Goal: Task Accomplishment & Management: Use online tool/utility

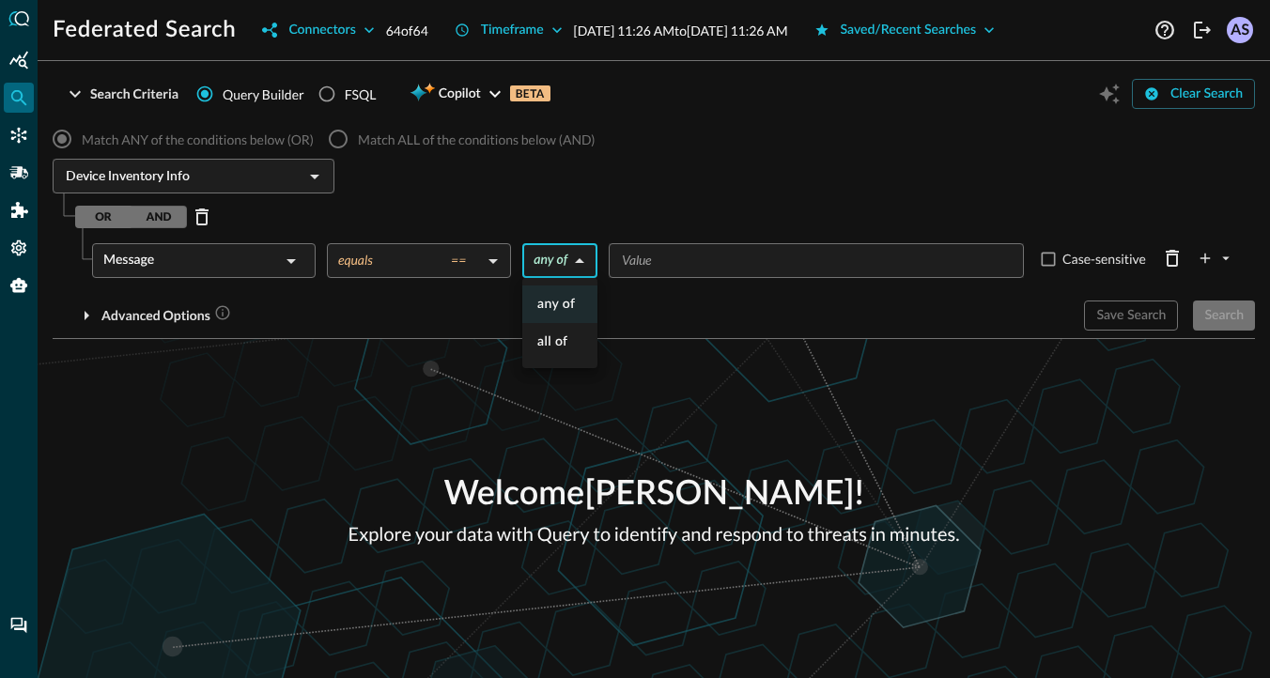
click at [578, 262] on body "Federated Search Connectors 64 of 64 Timeframe [DATE] 11:26 AM to [DATE] 11:26 …" at bounding box center [635, 339] width 1270 height 678
click at [627, 348] on div at bounding box center [635, 339] width 1270 height 678
click at [183, 272] on div "Message" at bounding box center [191, 260] width 177 height 35
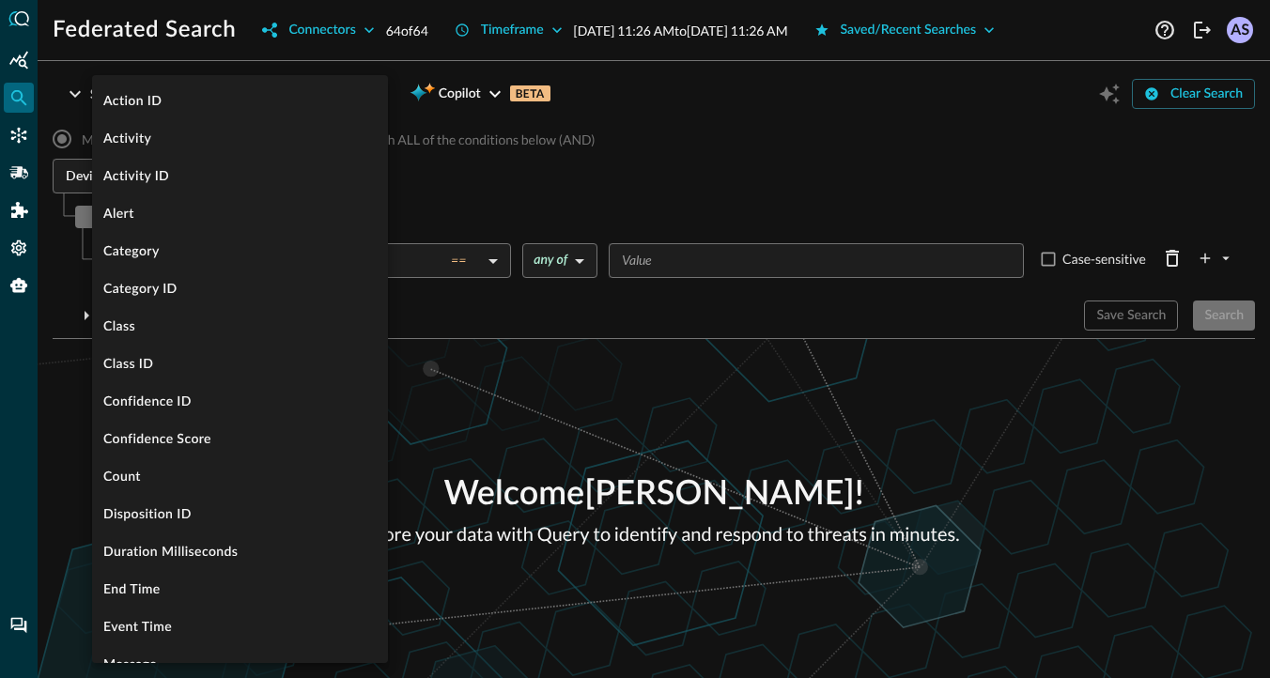
click at [464, 434] on div at bounding box center [635, 339] width 1270 height 678
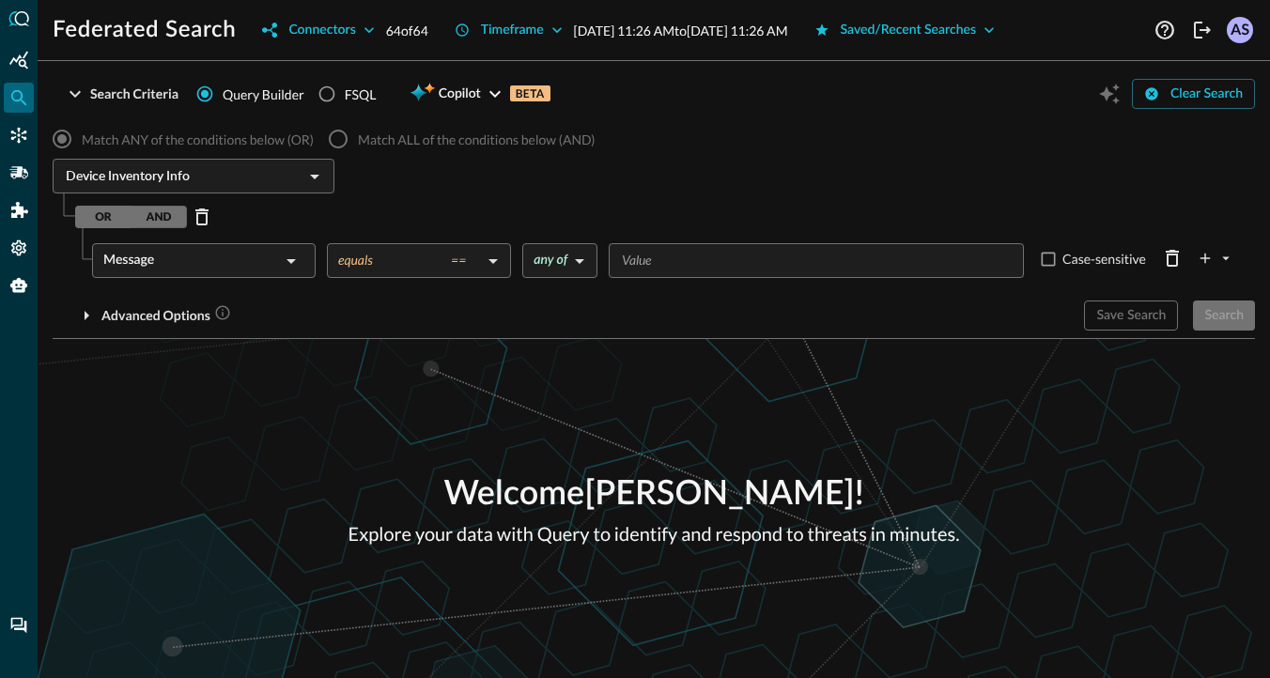
click at [254, 257] on div "Message" at bounding box center [191, 260] width 177 height 35
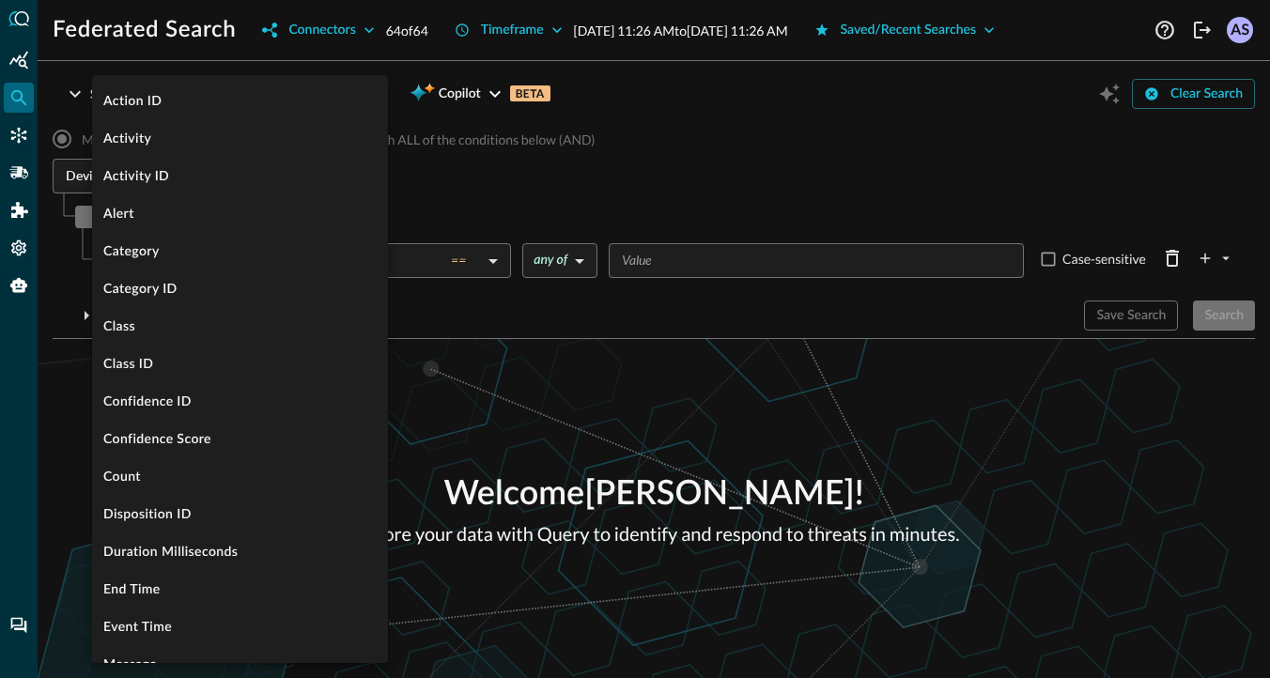
click at [549, 334] on div at bounding box center [635, 339] width 1270 height 678
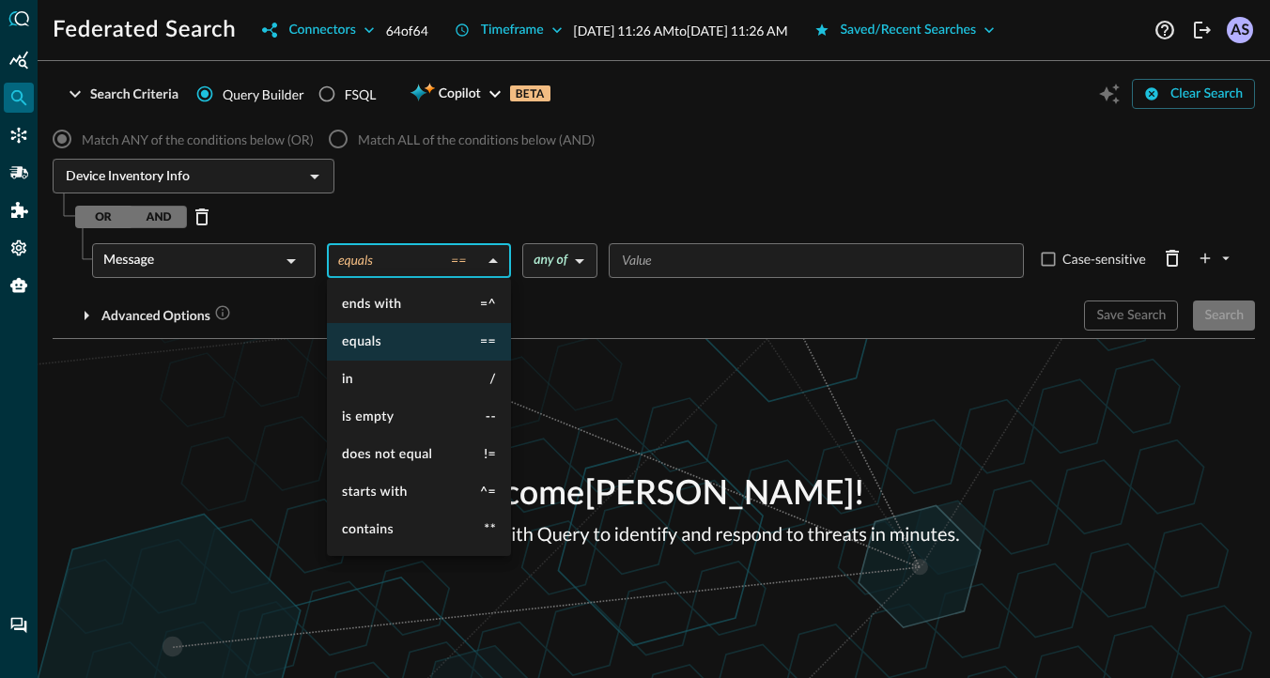
click at [474, 260] on body "Federated Search Connectors 64 of 64 Timeframe [DATE] 11:26 AM to [DATE] 11:26 …" at bounding box center [635, 339] width 1270 height 678
click at [400, 455] on span "does not equal" at bounding box center [387, 454] width 90 height 13
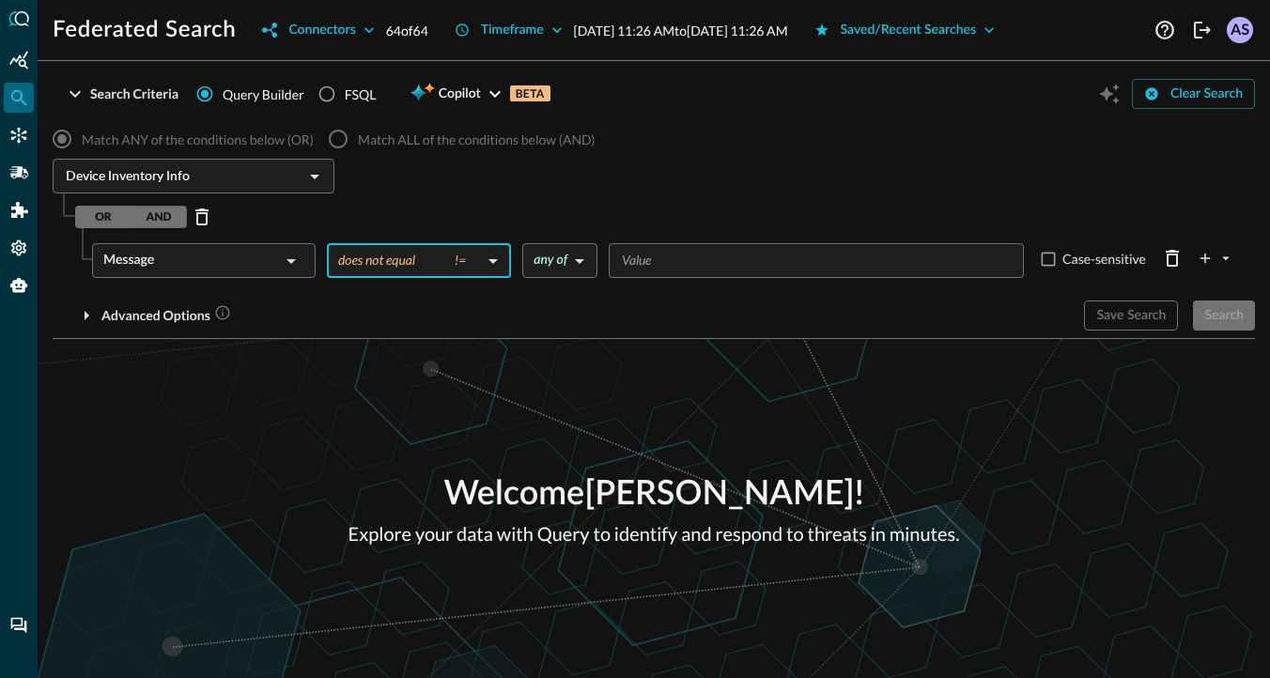
click at [465, 254] on body "Federated Search Connectors 64 of 64 Timeframe [DATE] 11:26 AM to [DATE] 11:26 …" at bounding box center [635, 339] width 1270 height 678
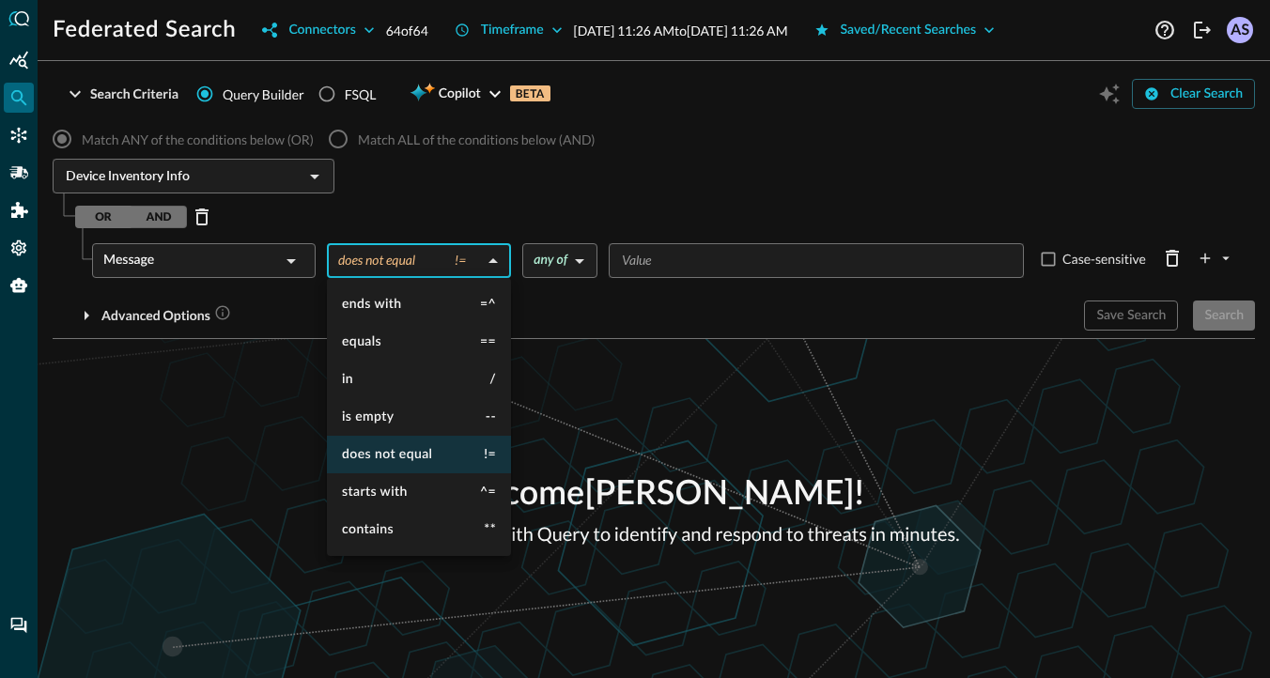
click at [417, 260] on div at bounding box center [635, 339] width 1270 height 678
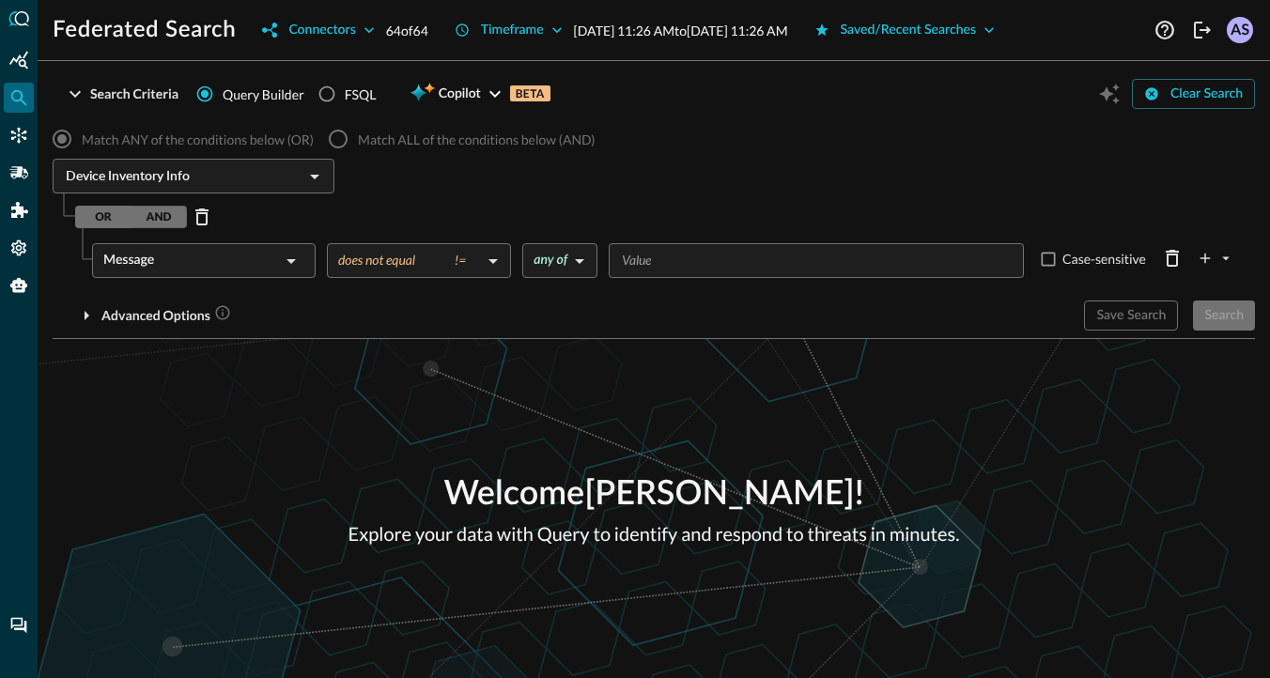
click at [270, 260] on div "Message" at bounding box center [191, 260] width 177 height 35
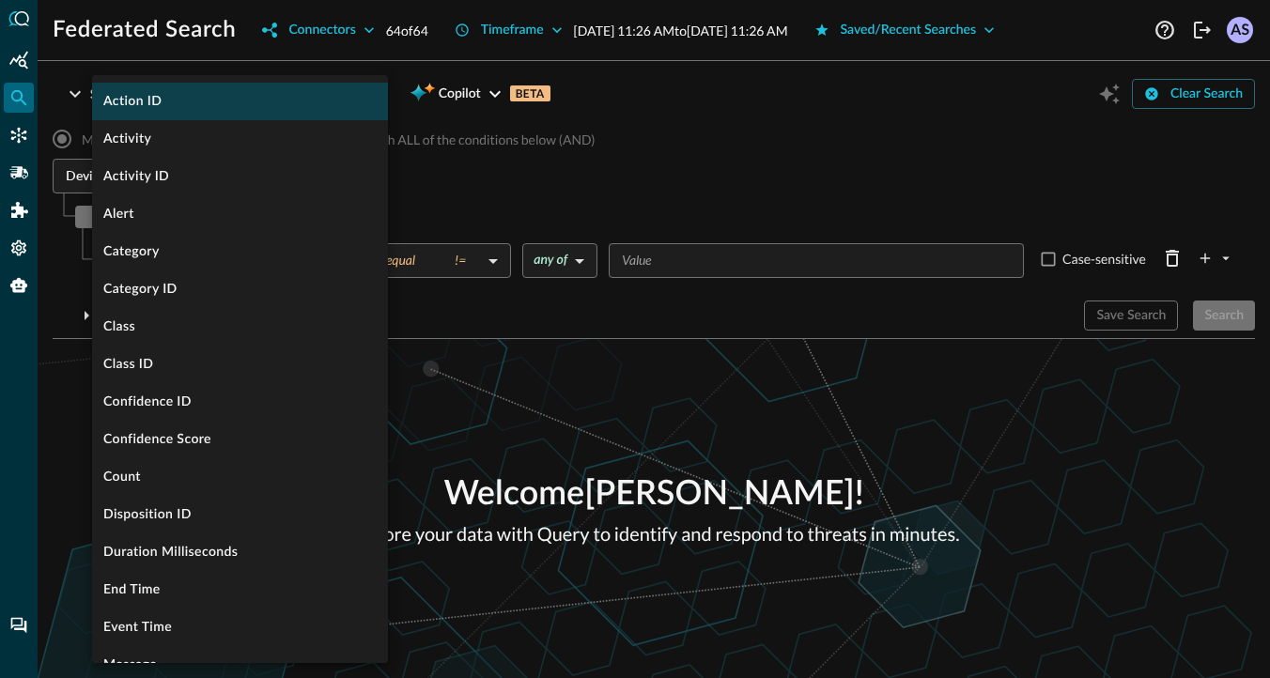
click at [202, 100] on li "Action ID" at bounding box center [240, 102] width 296 height 38
type input "equals"
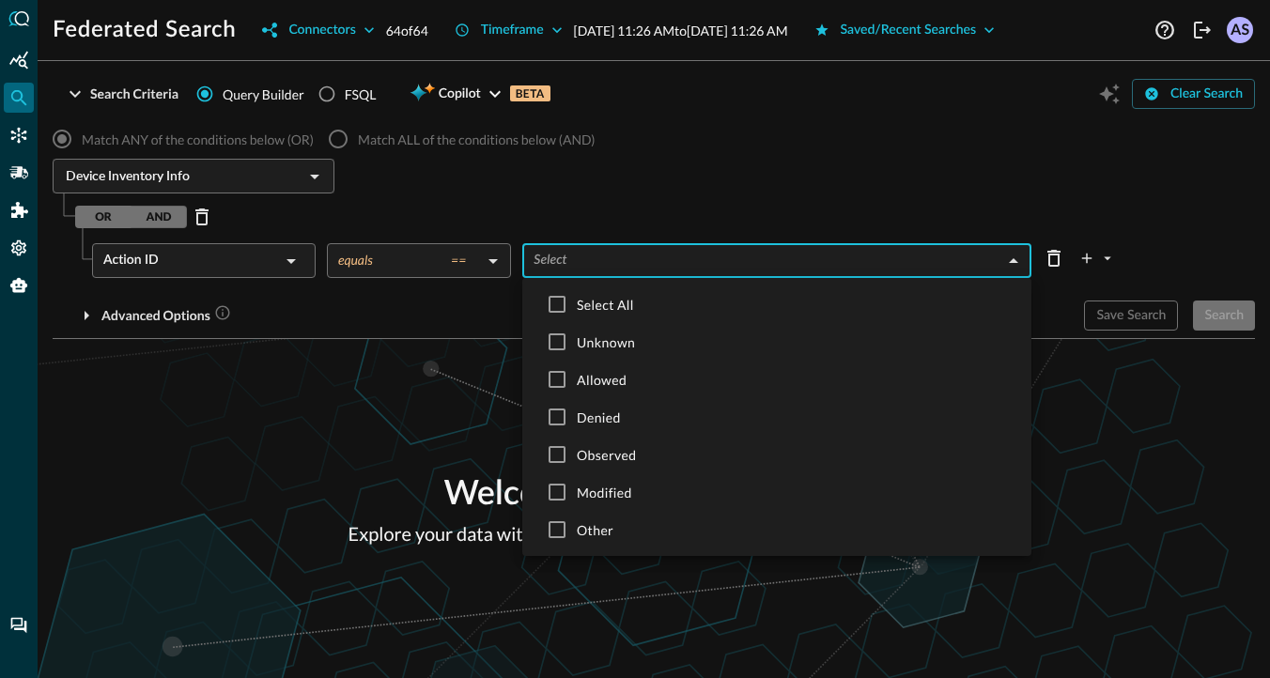
click at [564, 268] on body "Federated Search Connectors 64 of 64 Timeframe [DATE] 11:26 AM to [DATE] 11:26 …" at bounding box center [635, 339] width 1270 height 678
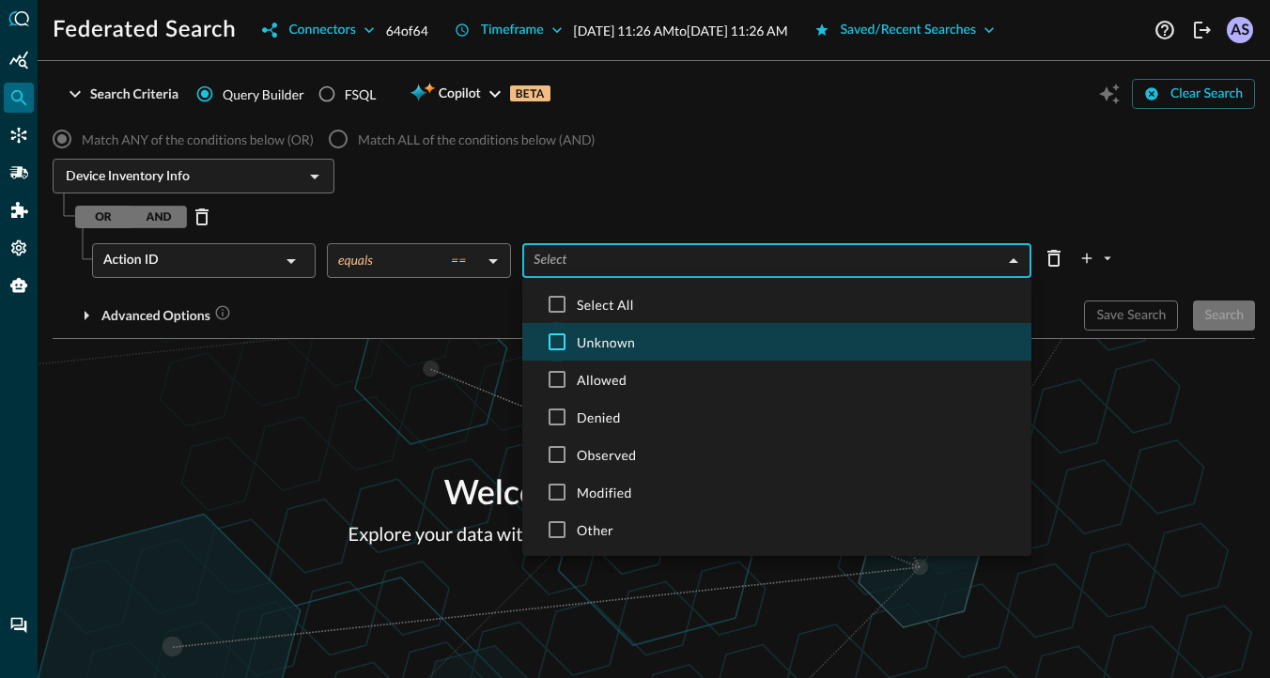
click at [561, 344] on input "checkbox" at bounding box center [556, 341] width 39 height 39
checkbox input "true"
type input "UNKNOWN"
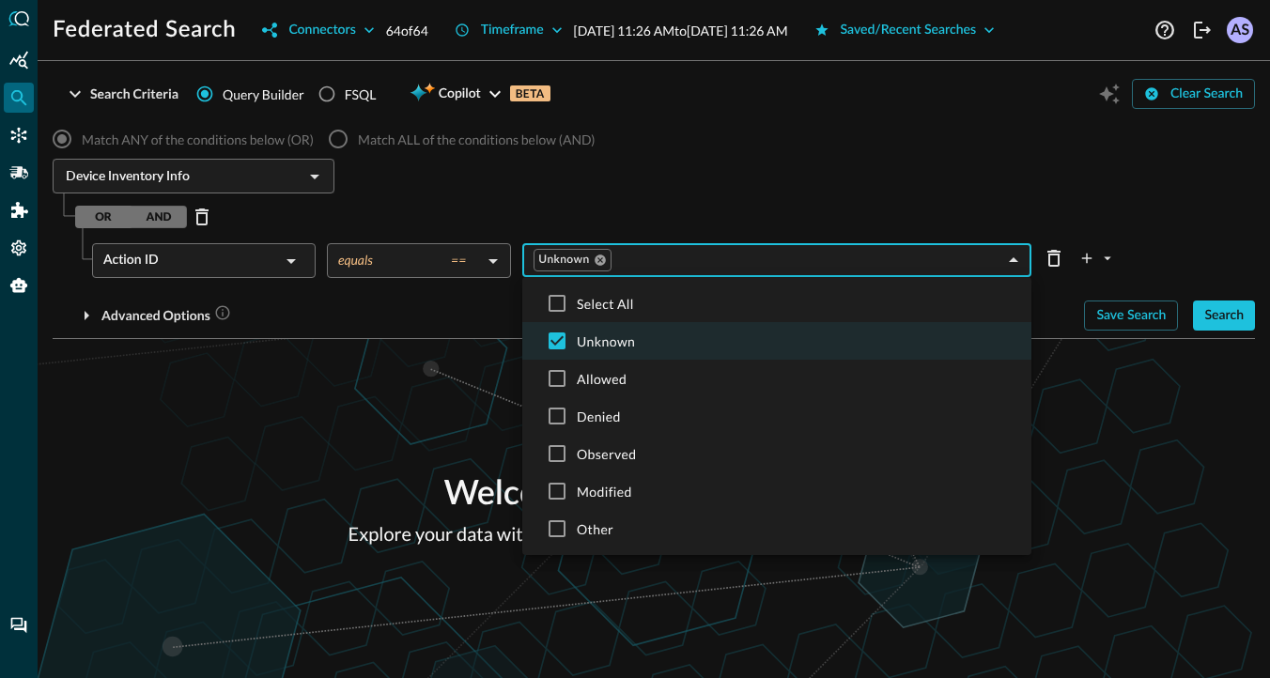
click at [460, 353] on div at bounding box center [635, 339] width 1270 height 678
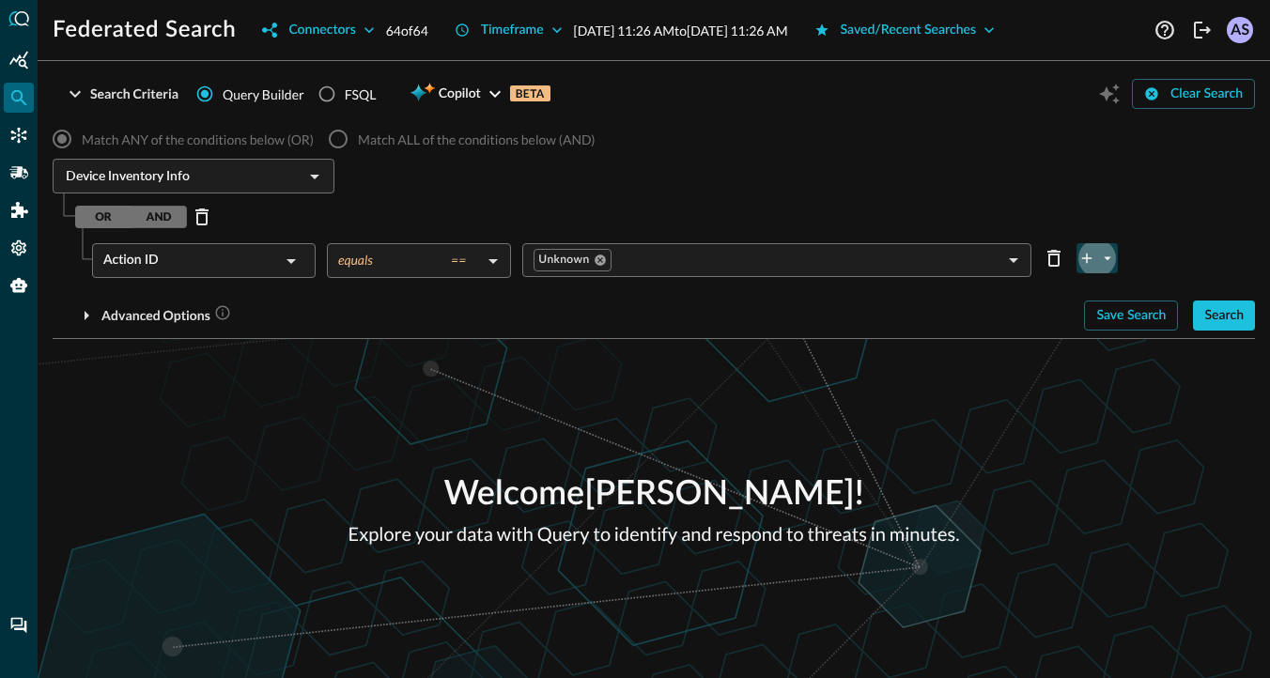
click at [1092, 256] on icon "plus-arrow-button" at bounding box center [1086, 258] width 17 height 17
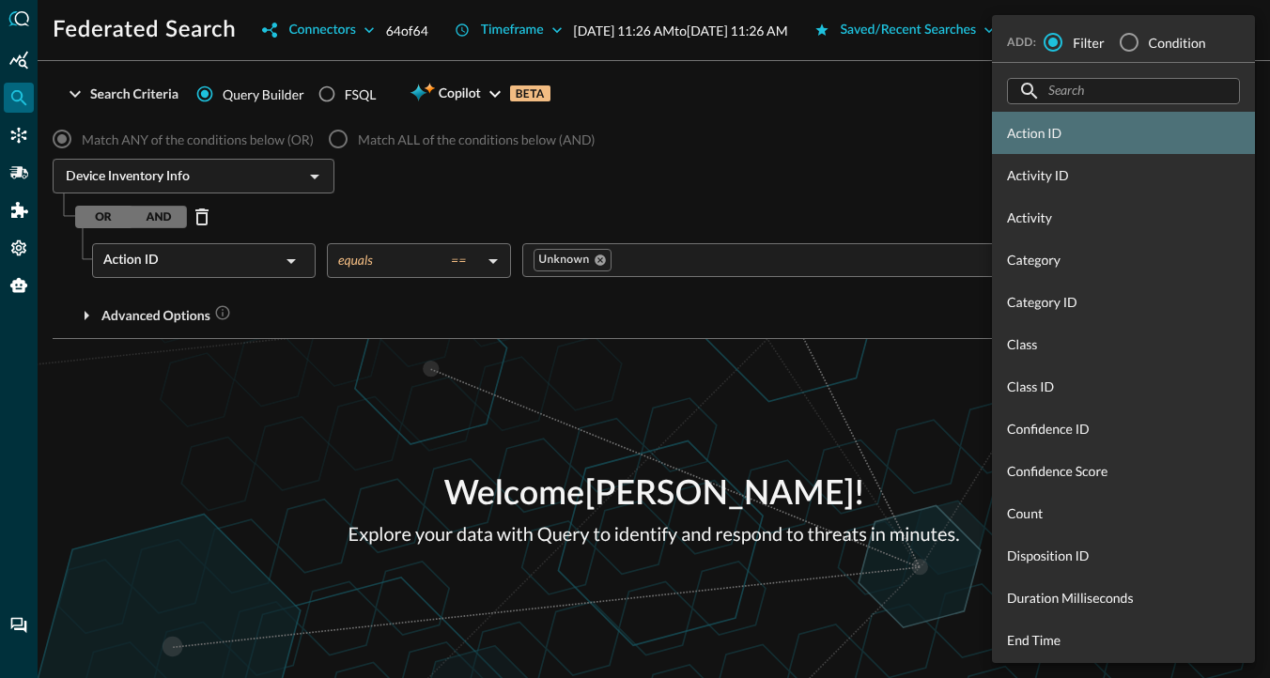
click at [1034, 144] on div "Action ID" at bounding box center [1123, 133] width 263 height 42
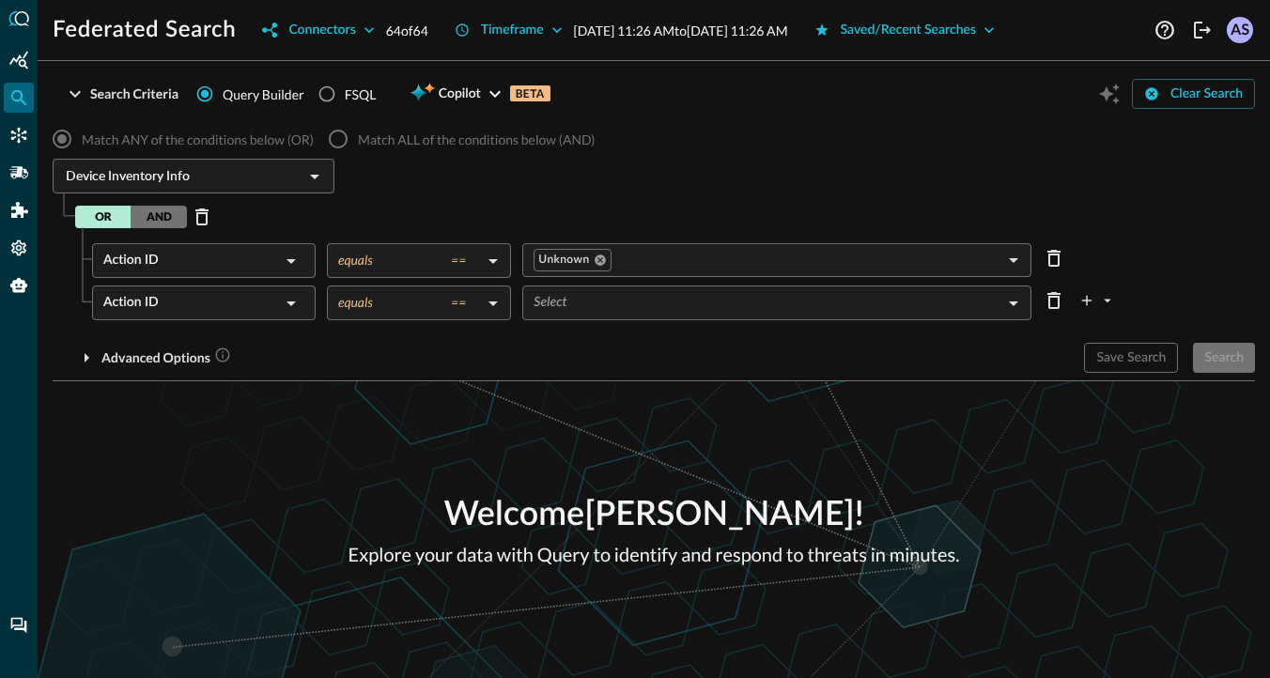
click at [586, 302] on body "Federated Search Connectors 64 of 64 Timeframe [DATE] 11:26 AM to [DATE] 11:26 …" at bounding box center [635, 339] width 1270 height 678
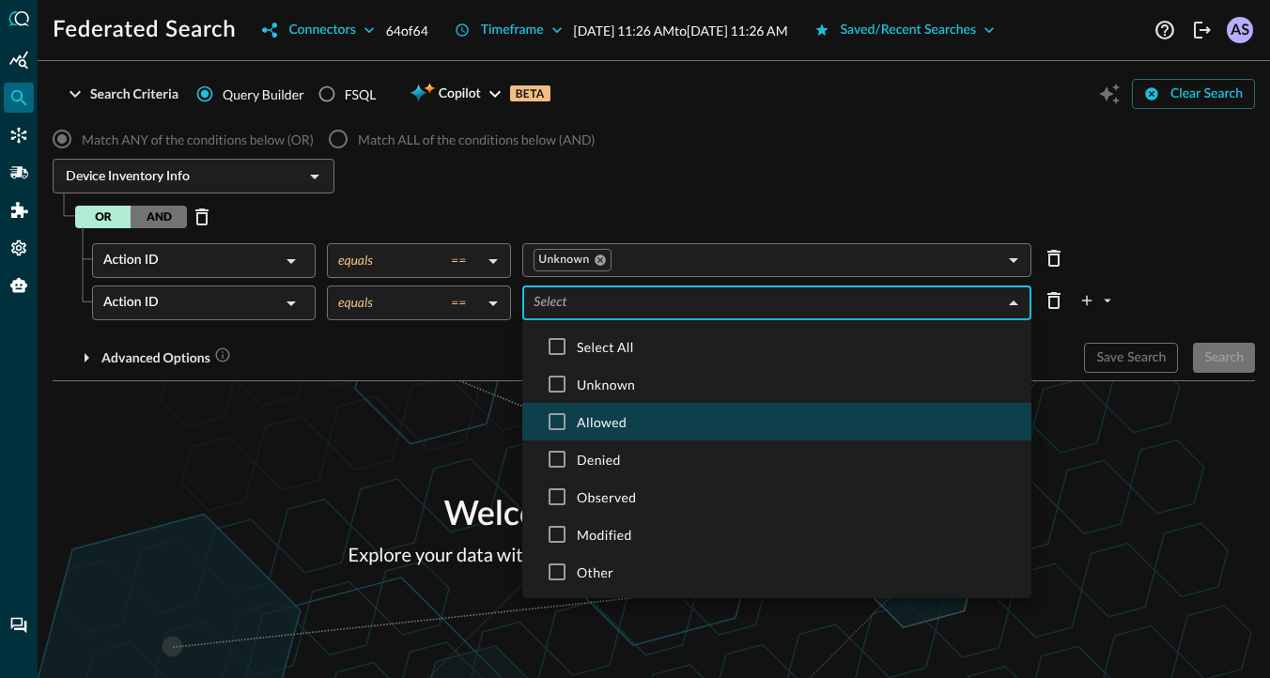
click at [614, 419] on span "Allowed" at bounding box center [797, 422] width 440 height 20
type input "ALLOWED"
checkbox input "true"
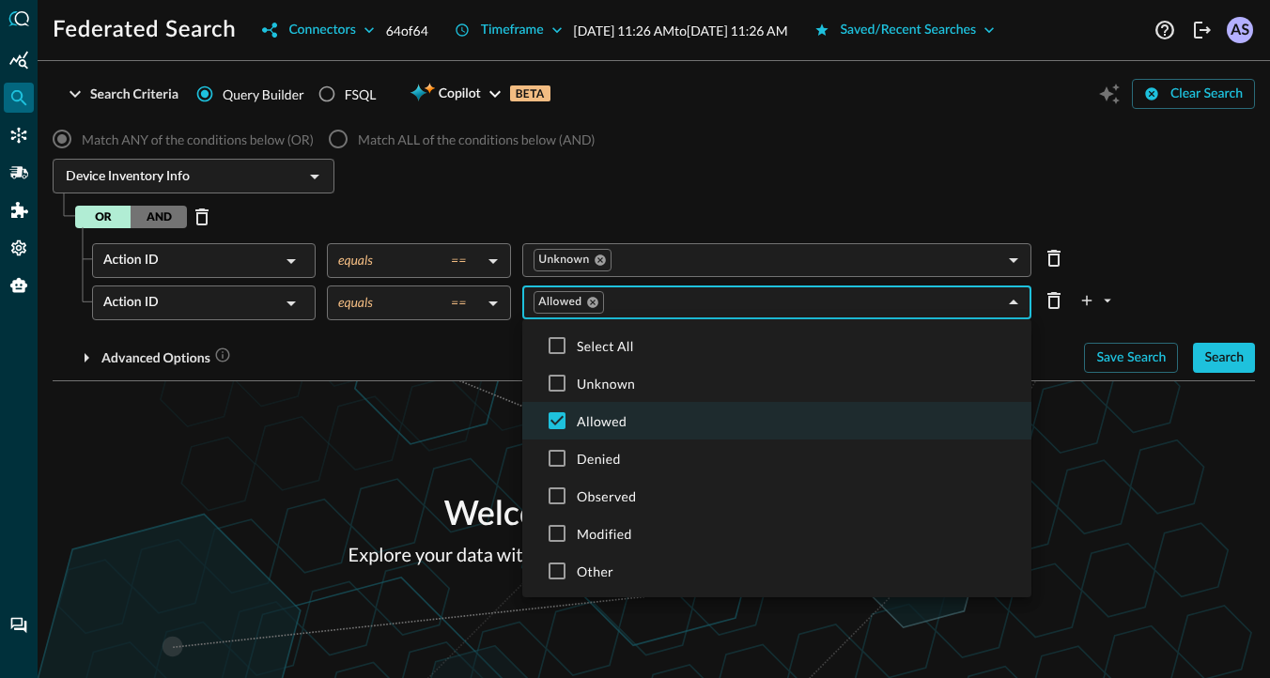
click at [404, 352] on div at bounding box center [635, 339] width 1270 height 678
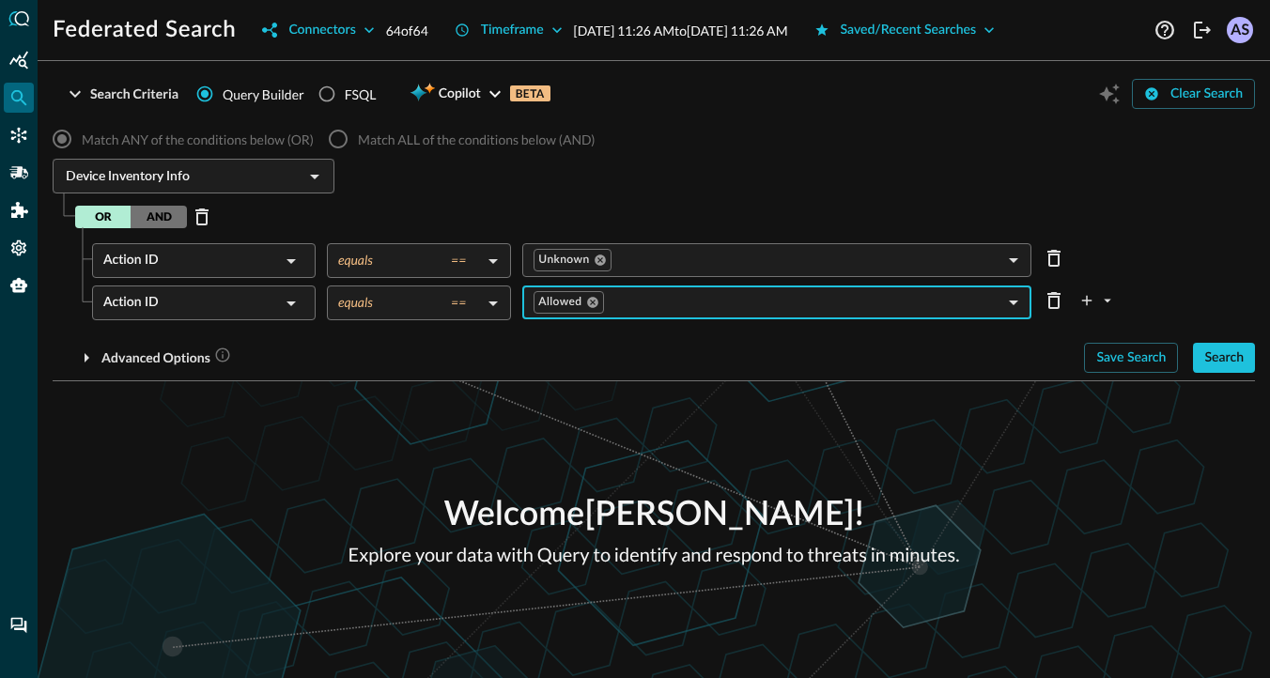
click at [531, 202] on div "OR AND" at bounding box center [665, 217] width 1180 height 30
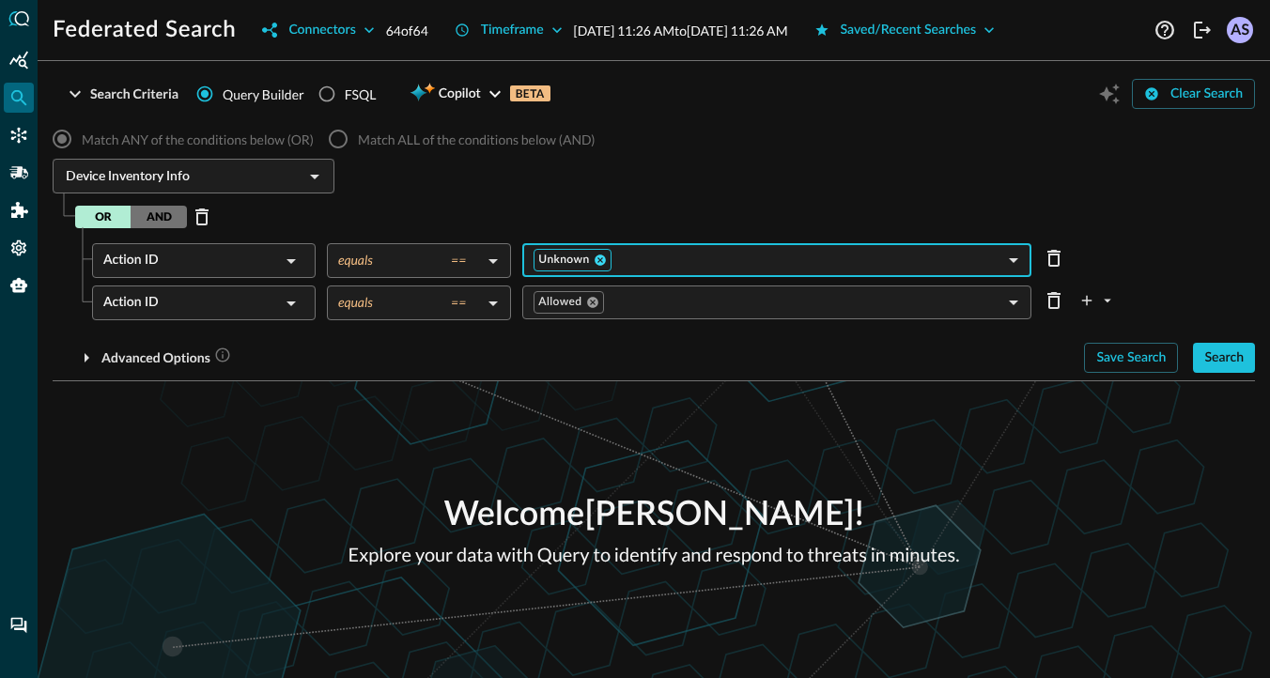
click at [600, 258] on icon at bounding box center [600, 260] width 11 height 11
click at [1050, 262] on icon "Delete Row" at bounding box center [1054, 258] width 23 height 23
type input "ALLOWED"
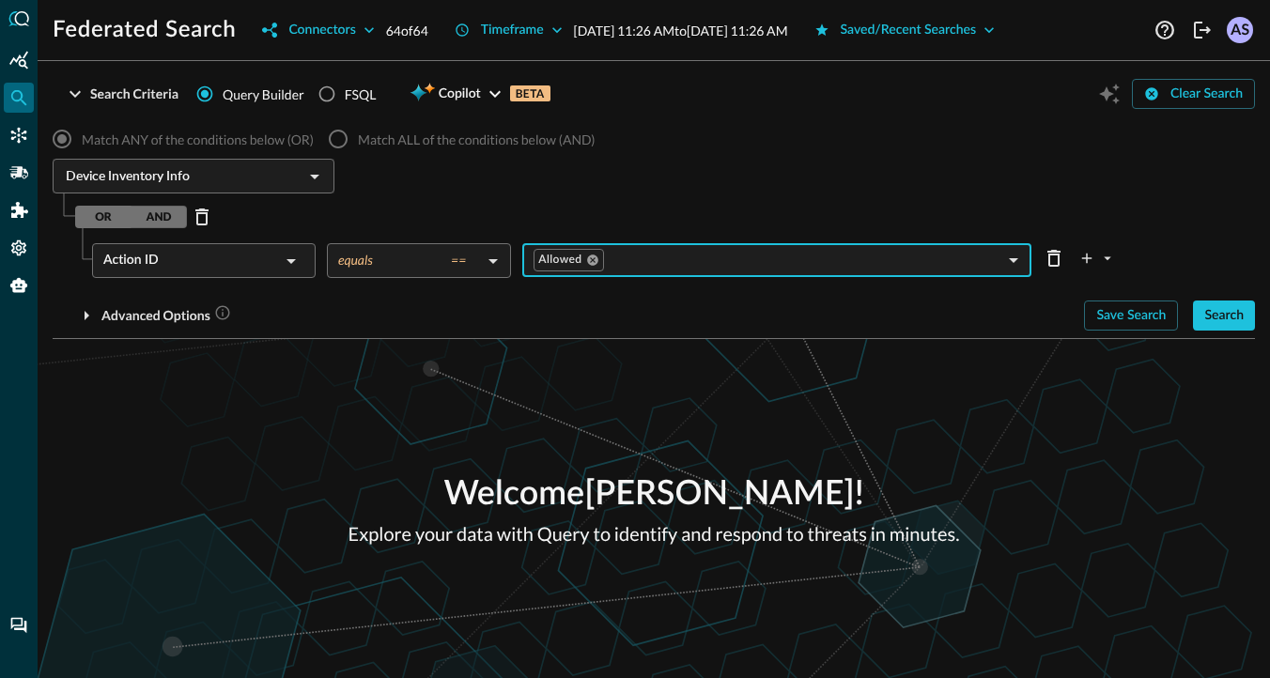
click at [267, 257] on div "Action ID" at bounding box center [191, 260] width 177 height 35
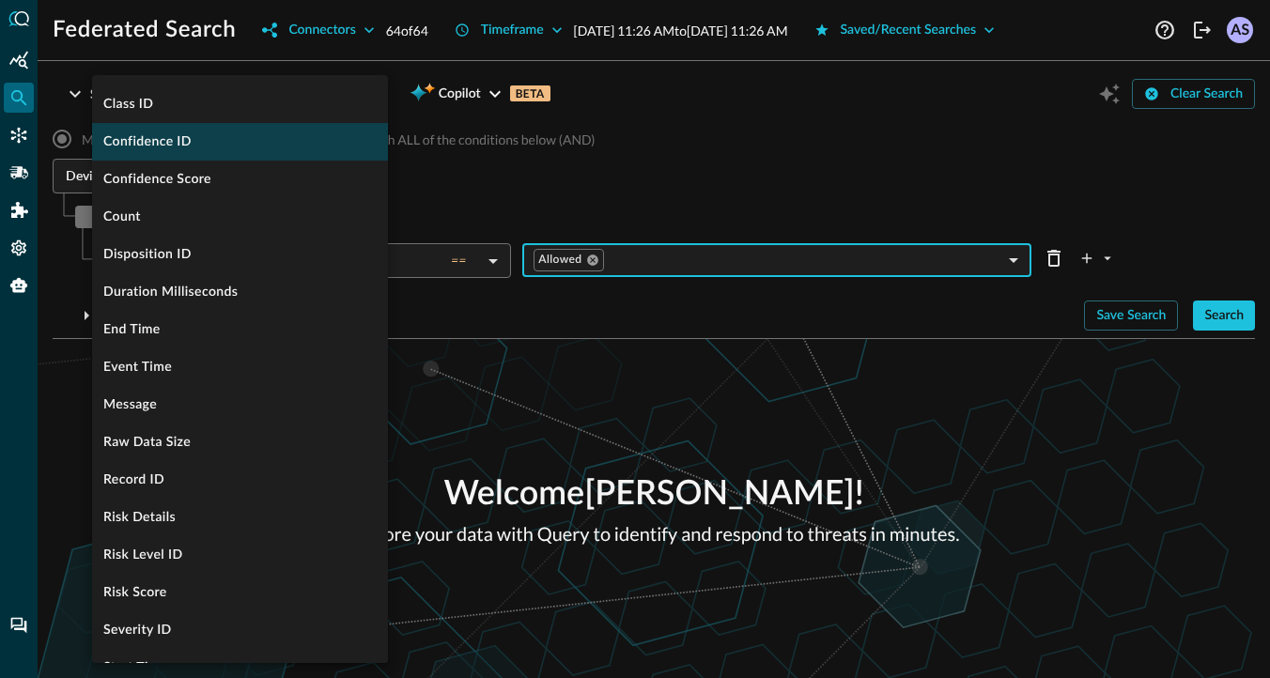
scroll to position [275, 0]
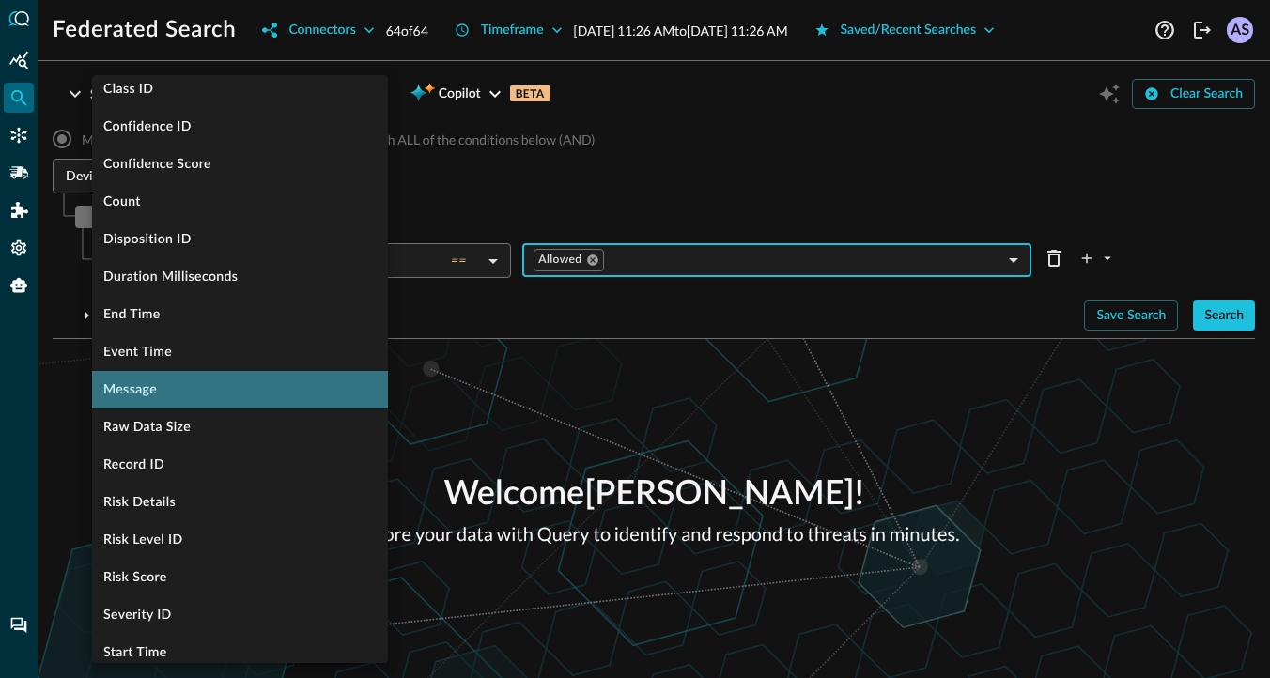
click at [163, 394] on li "Message" at bounding box center [240, 390] width 296 height 38
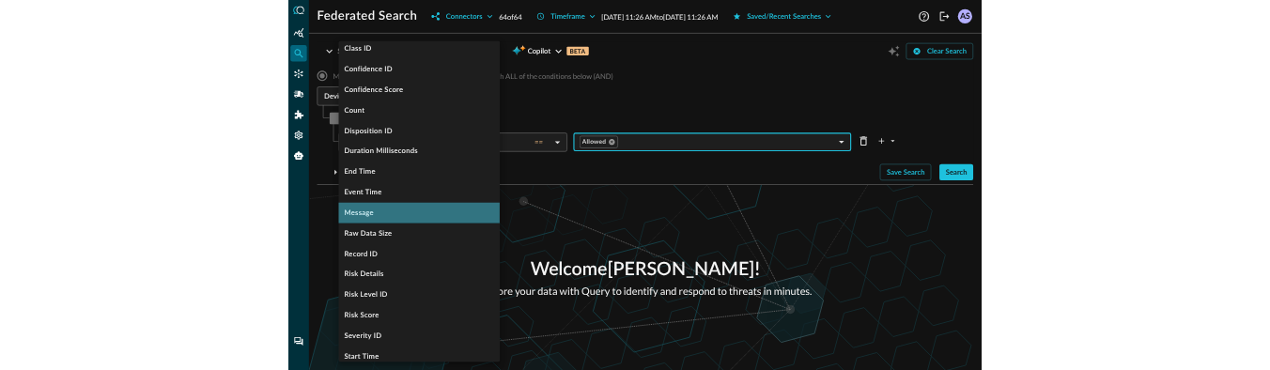
scroll to position [0, 0]
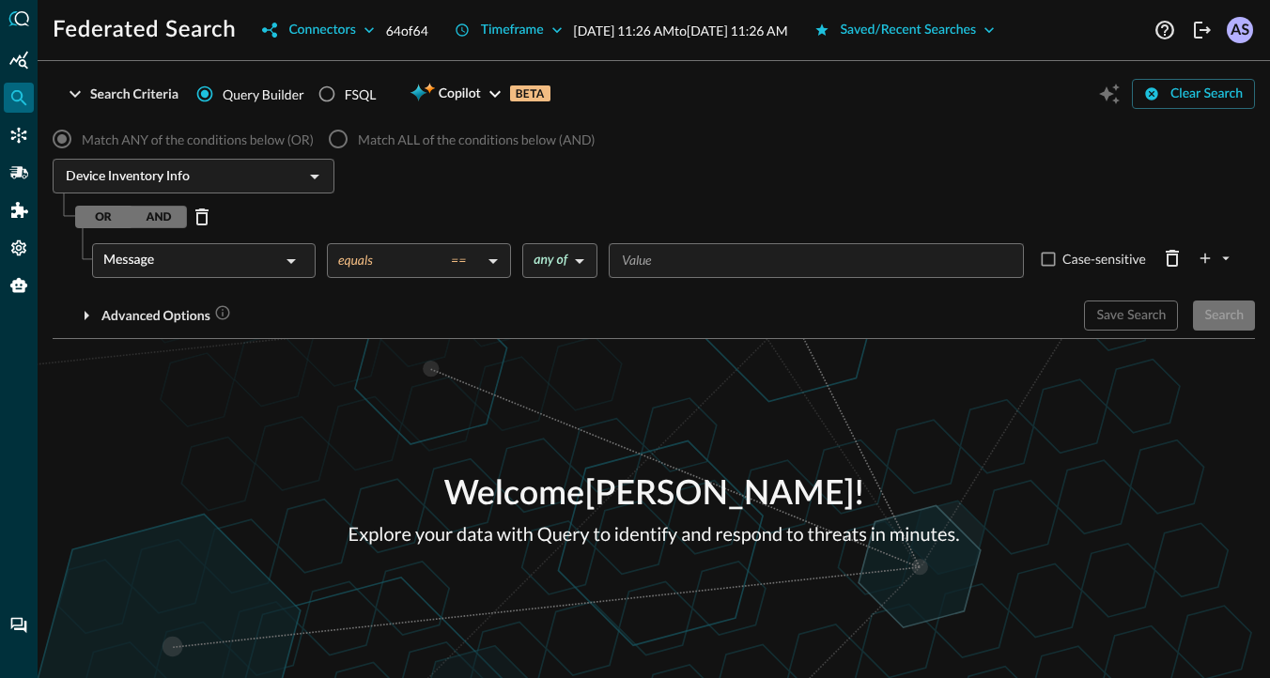
click at [575, 270] on body "Federated Search Connectors 64 of 64 Timeframe [DATE] 11:26 AM to [DATE] 11:26 …" at bounding box center [635, 339] width 1270 height 678
click at [562, 337] on li "all of" at bounding box center [559, 342] width 75 height 38
type input "ALL"
click at [787, 256] on input "Value" at bounding box center [812, 260] width 408 height 23
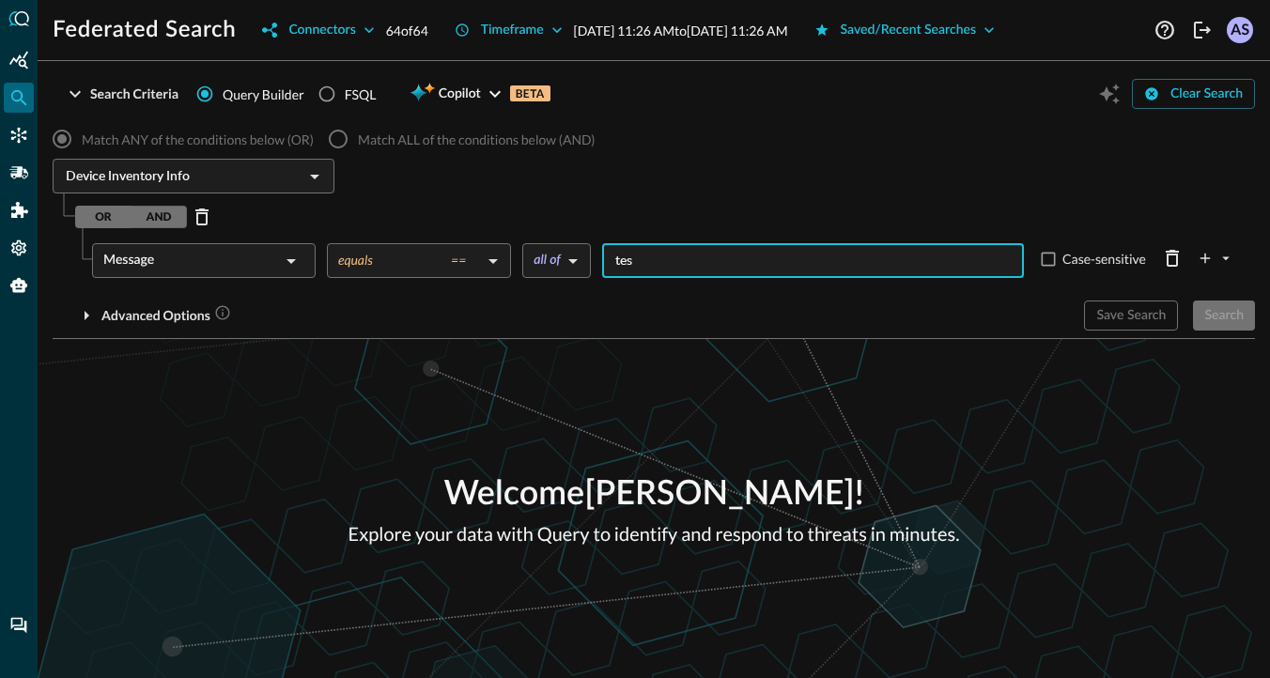
type input "test"
click at [1115, 319] on button "Save Search" at bounding box center [1131, 316] width 94 height 30
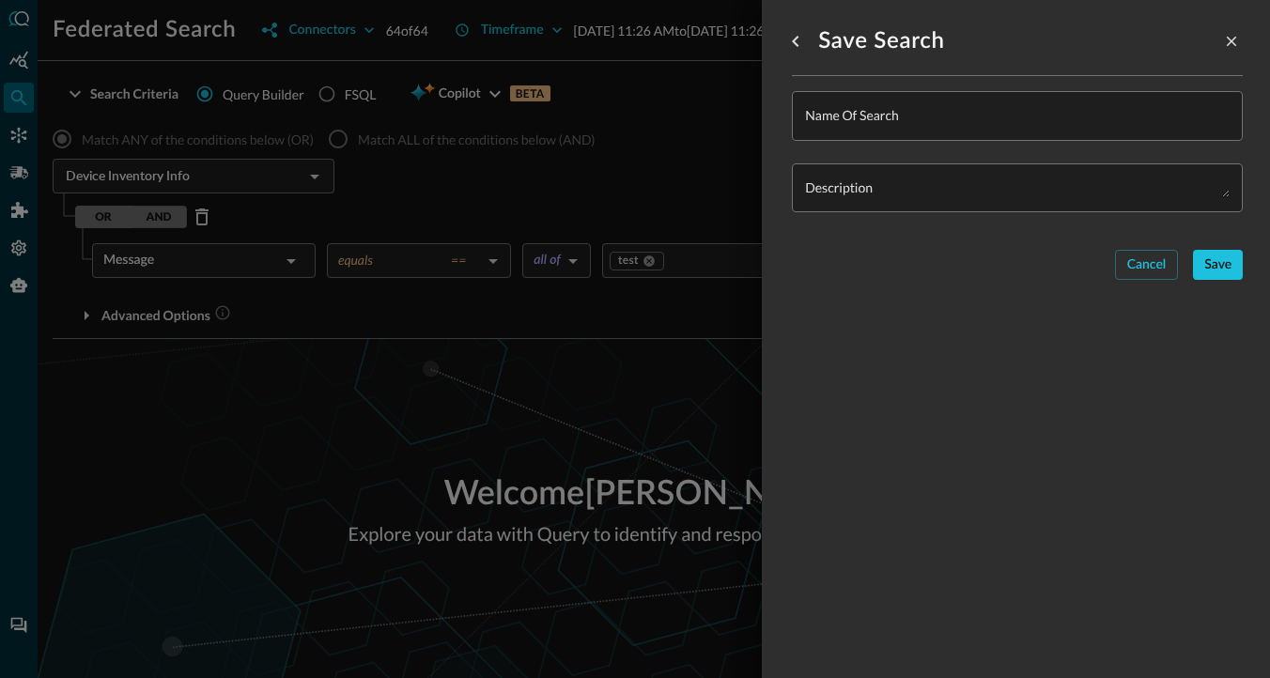
click at [715, 320] on div at bounding box center [635, 339] width 1270 height 678
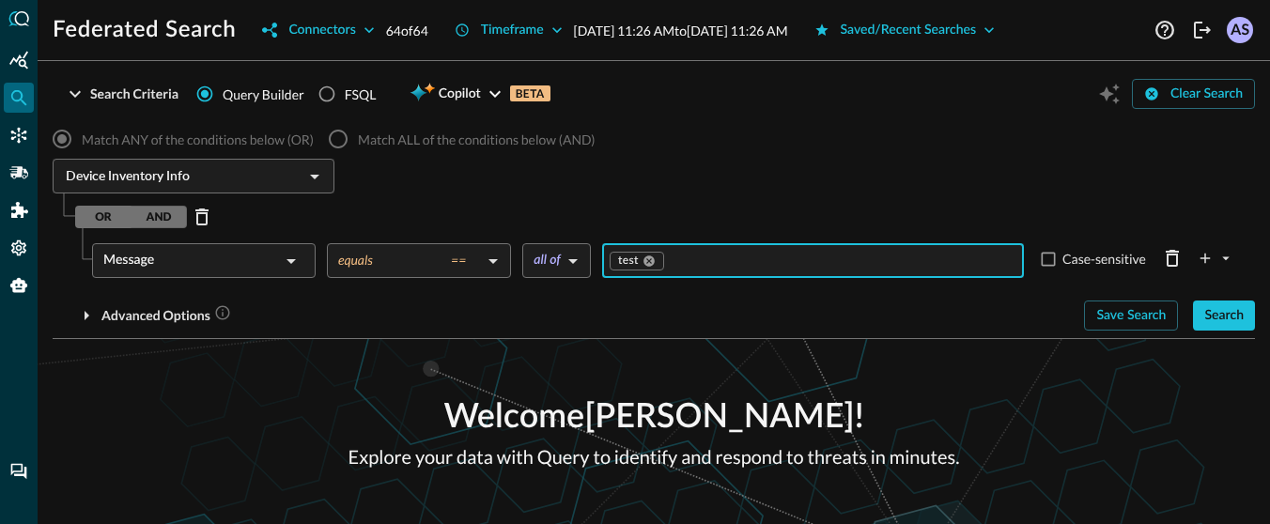
click at [744, 257] on input "Value" at bounding box center [840, 260] width 349 height 23
type input "test2"
click at [1131, 316] on button "Save Search" at bounding box center [1131, 316] width 94 height 30
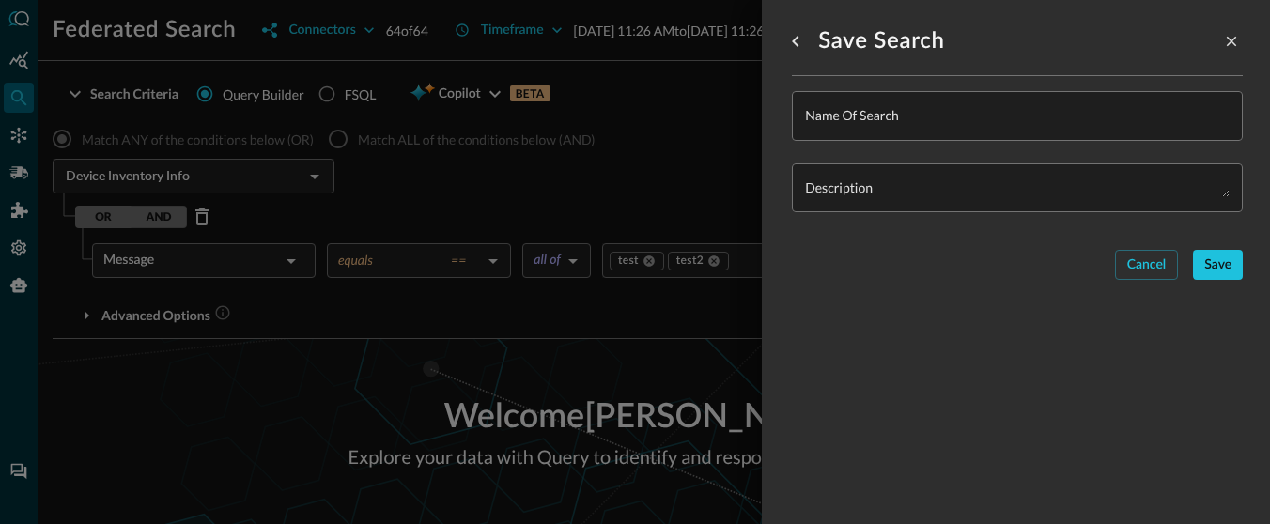
click at [942, 113] on input "Name of Search" at bounding box center [1023, 116] width 440 height 50
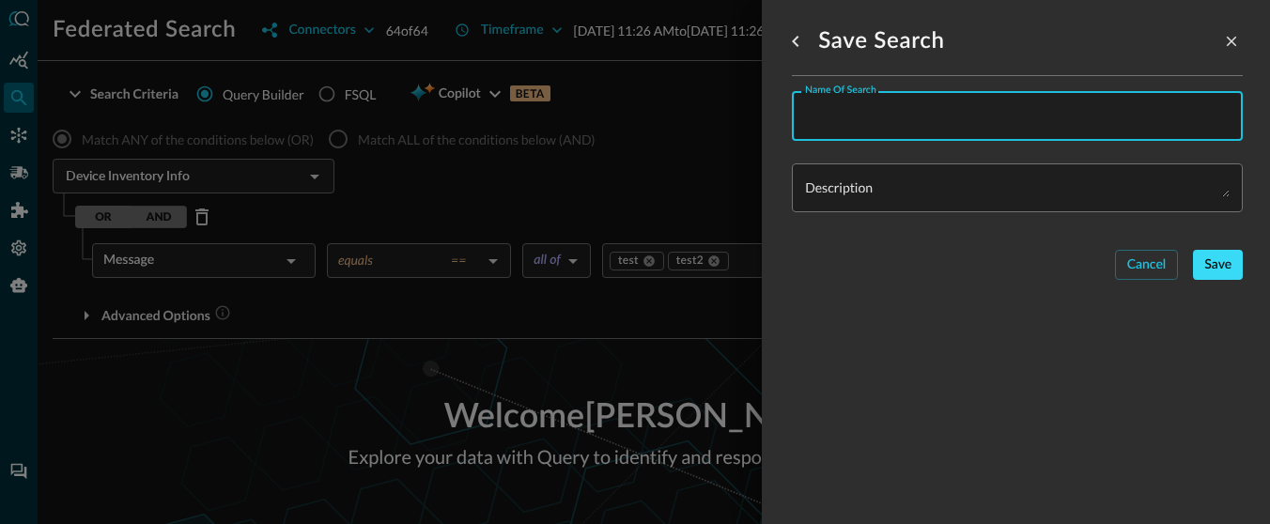
click at [1235, 270] on button "Save" at bounding box center [1218, 265] width 50 height 30
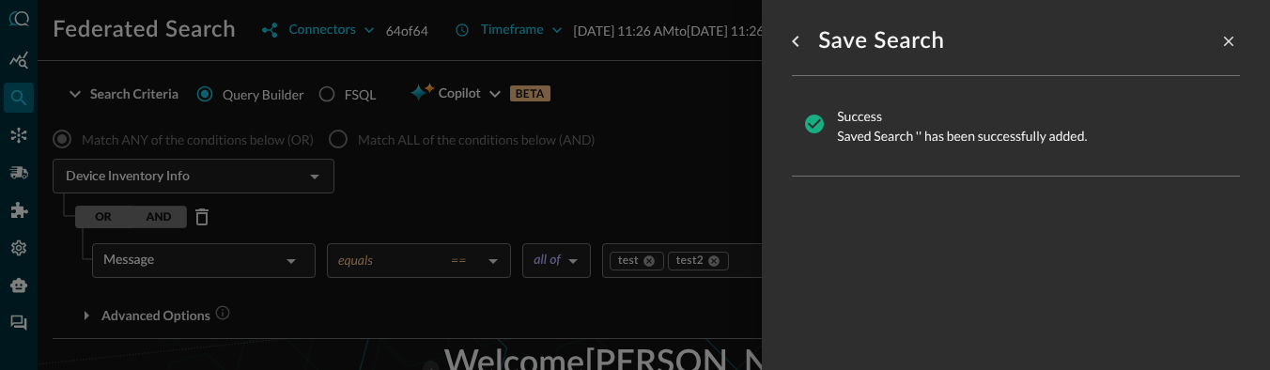
click at [695, 139] on div at bounding box center [635, 185] width 1270 height 370
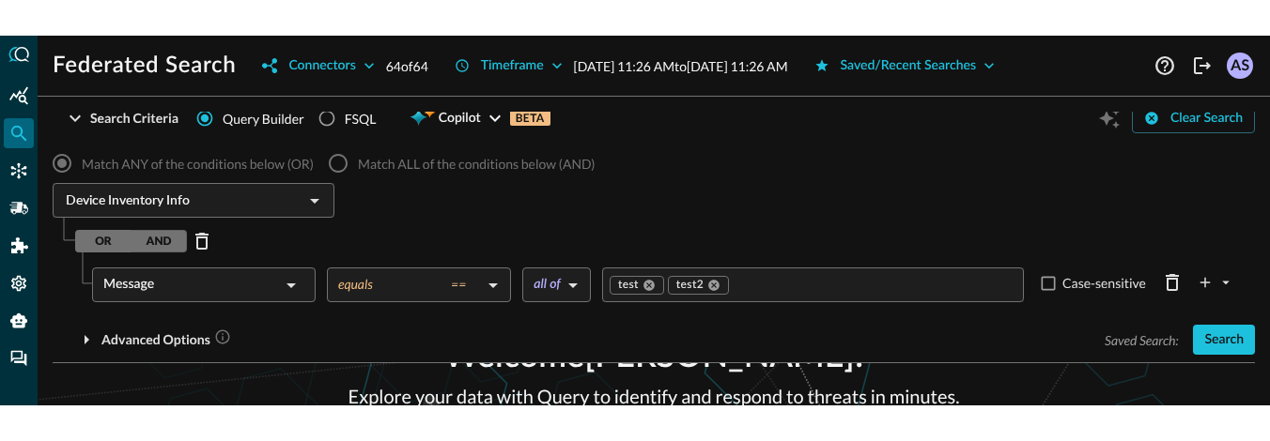
scroll to position [48, 0]
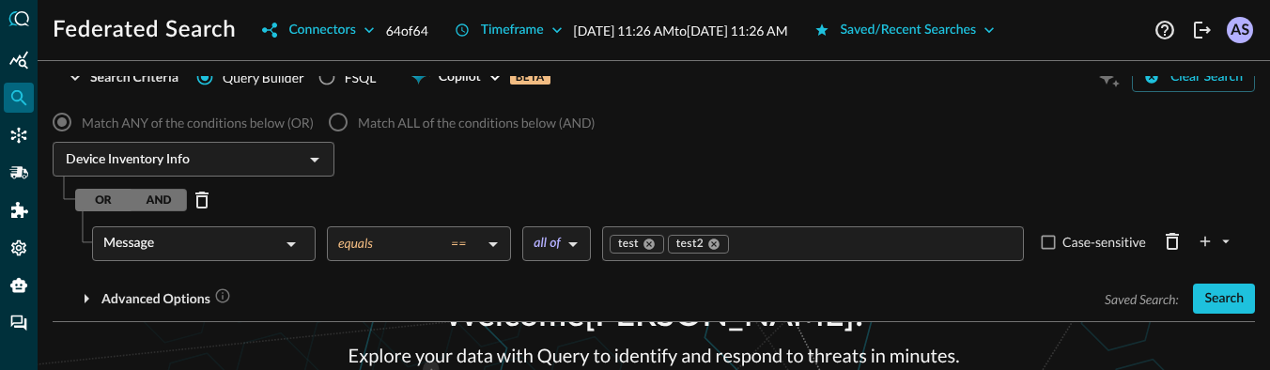
click at [395, 246] on body "Federated Search Connectors 64 of 64 Timeframe [DATE] 11:26 AM to [DATE] 11:26 …" at bounding box center [635, 185] width 1270 height 370
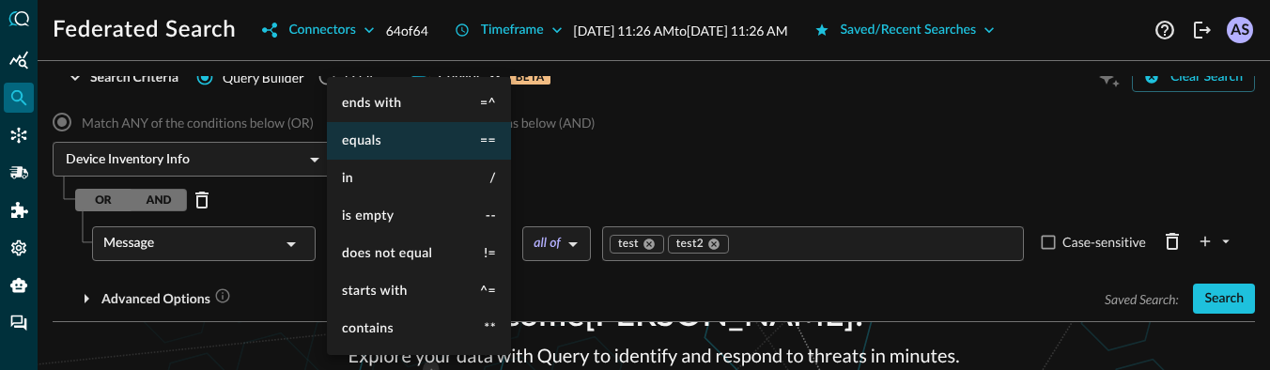
click at [587, 160] on div at bounding box center [635, 185] width 1270 height 370
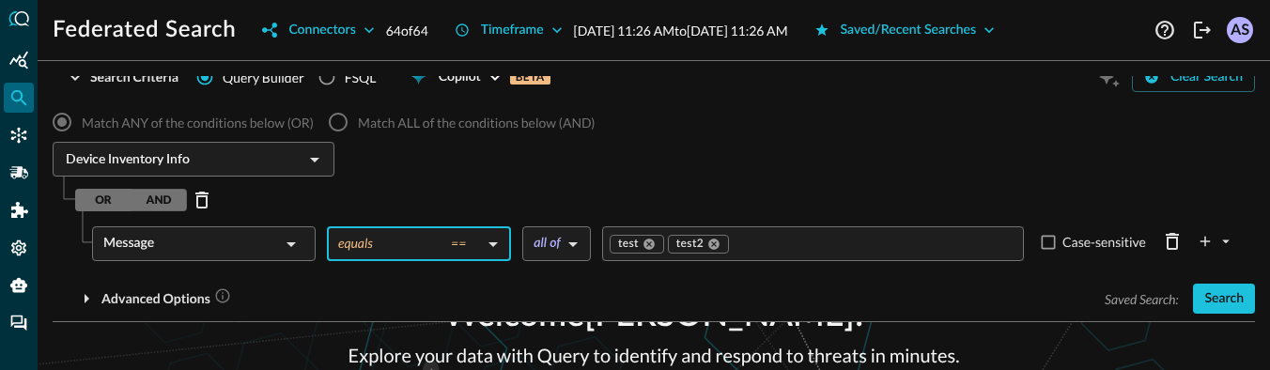
click at [569, 253] on body "Federated Search Connectors 64 of 64 Timeframe [DATE] 11:26 AM to [DATE] 11:26 …" at bounding box center [635, 185] width 1270 height 370
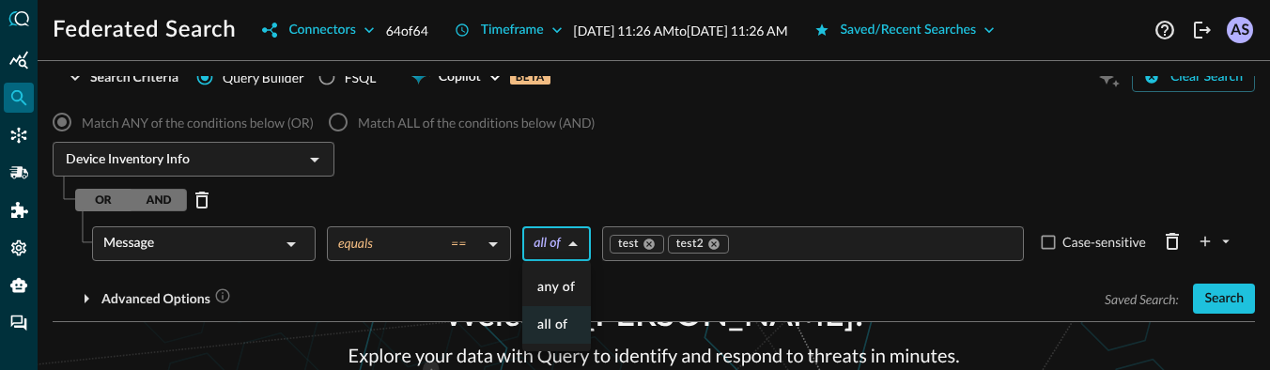
click at [615, 282] on div at bounding box center [635, 185] width 1270 height 370
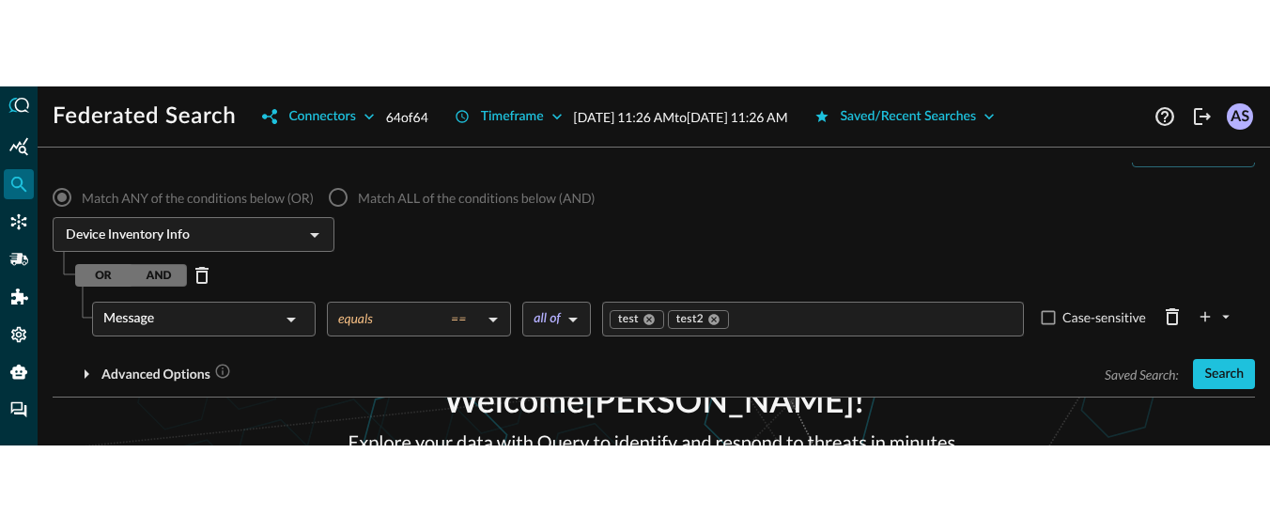
scroll to position [0, 0]
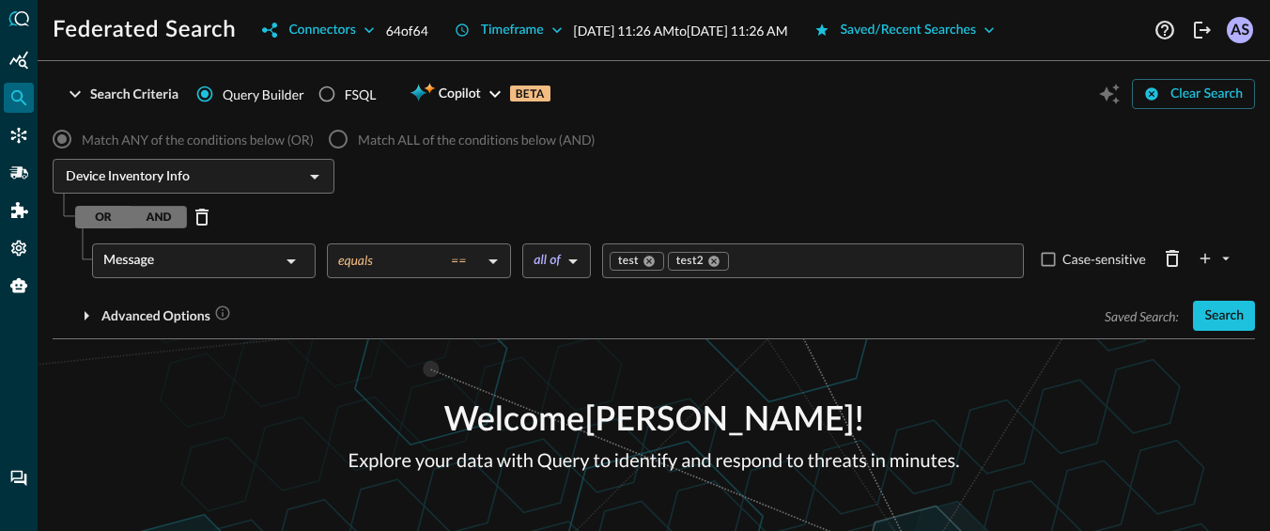
click at [772, 349] on div "Welcome [PERSON_NAME] ! Explore your data with Query to identify and respond to…" at bounding box center [654, 435] width 1232 height 192
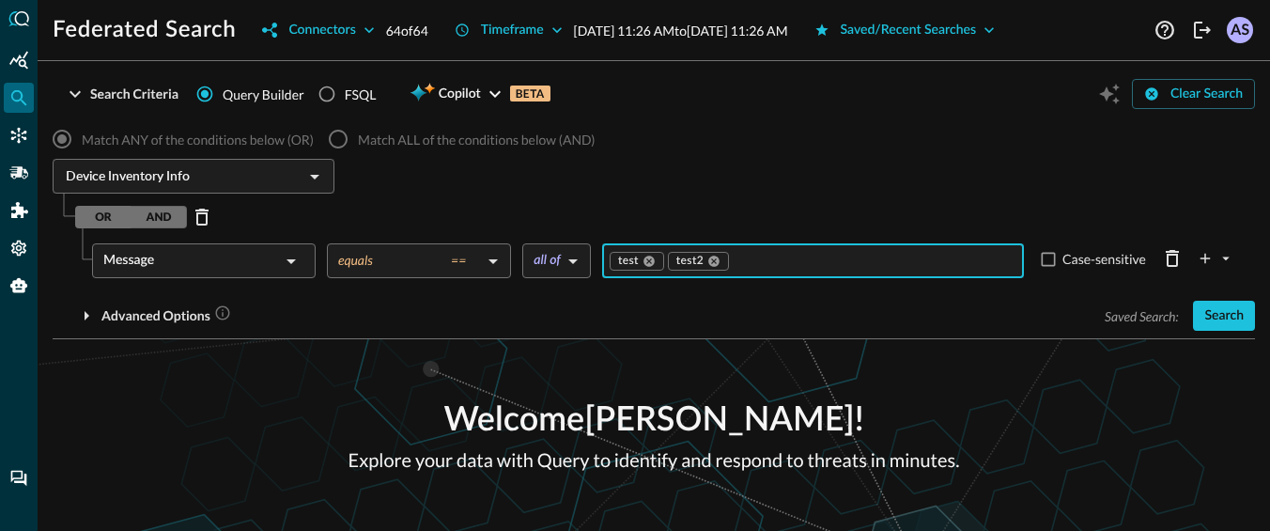
click at [766, 260] on input "Value" at bounding box center [873, 260] width 285 height 23
type input "test3"
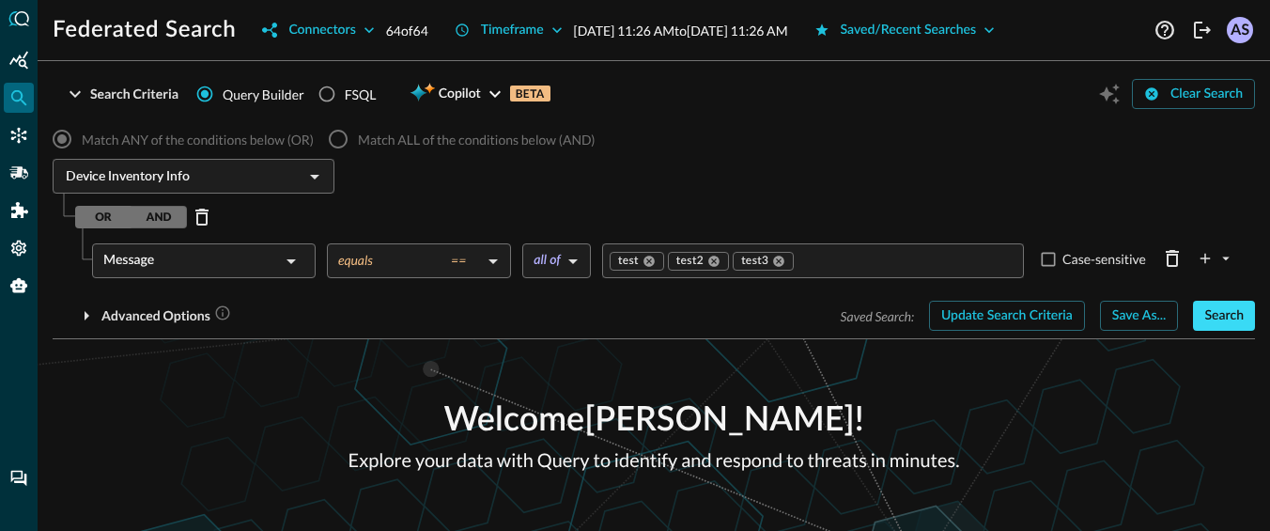
click at [1207, 318] on button "Search" at bounding box center [1224, 316] width 62 height 30
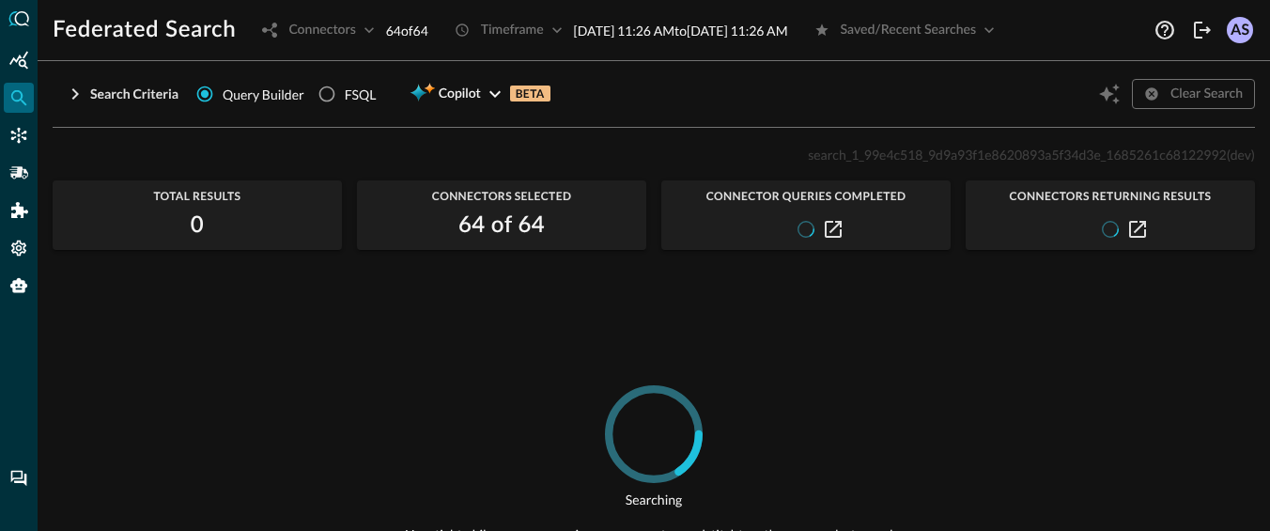
click at [916, 155] on span "search_1_99e4c518_9d9a93f1e8620893a5f34d3e_1685261c68122992" at bounding box center [1017, 155] width 418 height 16
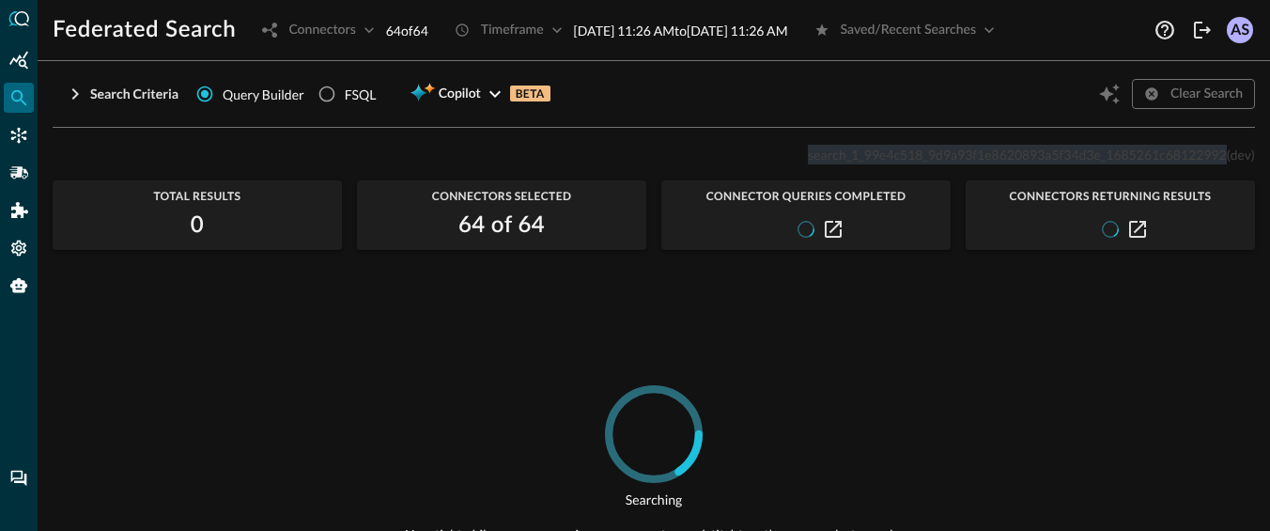
click at [916, 155] on span "search_1_99e4c518_9d9a93f1e8620893a5f34d3e_1685261c68122992" at bounding box center [1017, 155] width 418 height 16
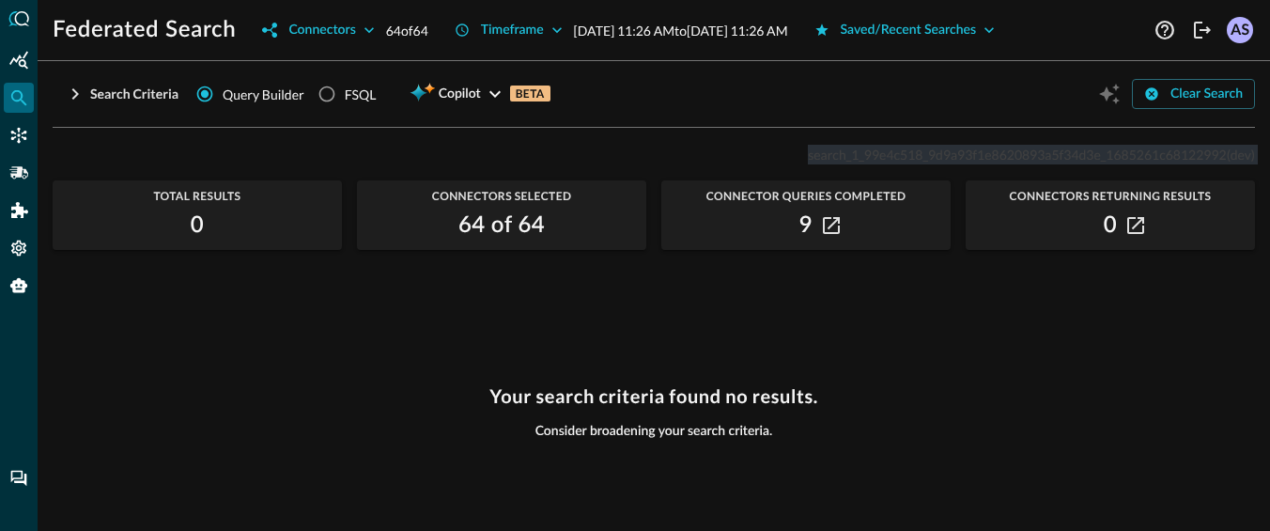
copy p "search_1_99e4c518_9d9a93f1e8620893a5f34d3e_1685261c68122992 (dev)"
click at [917, 154] on span "search_1_99e4c518_9d9a93f1e8620893a5f34d3e_1685261c68122992" at bounding box center [1017, 155] width 418 height 16
